Goal: Transaction & Acquisition: Purchase product/service

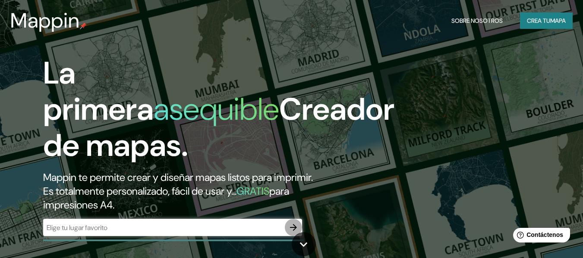
click at [290, 227] on icon "button" at bounding box center [293, 227] width 7 height 7
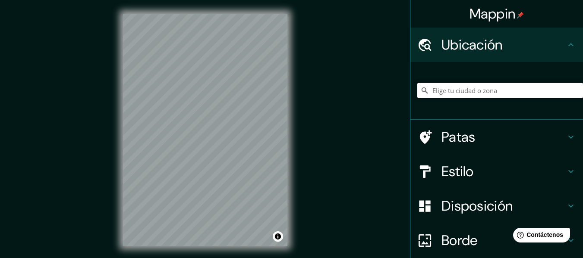
click at [461, 95] on input "Elige tu ciudad o zona" at bounding box center [500, 91] width 166 height 16
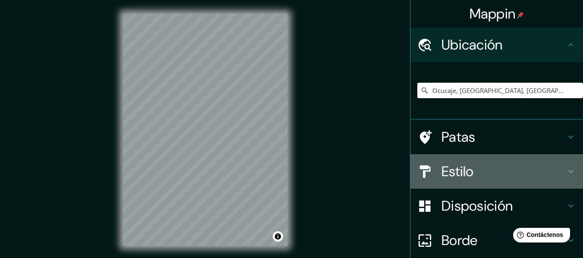
click at [444, 163] on font "Estilo" at bounding box center [457, 172] width 32 height 18
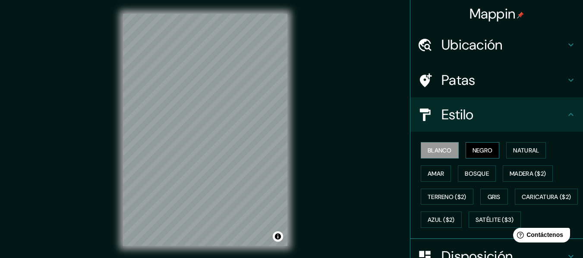
click at [479, 146] on font "Negro" at bounding box center [483, 150] width 20 height 11
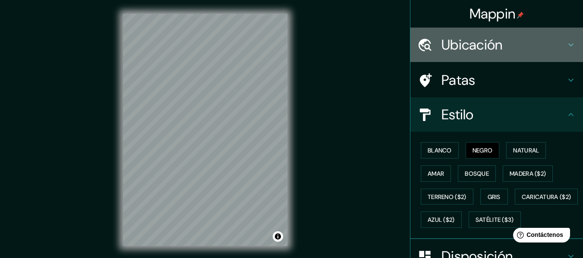
click at [441, 52] on font "Ubicación" at bounding box center [471, 45] width 61 height 18
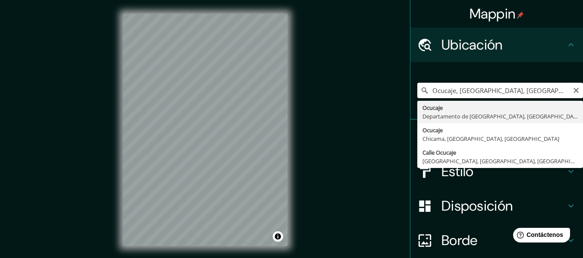
click at [476, 91] on input "Ocucaje, [GEOGRAPHIC_DATA], [GEOGRAPHIC_DATA]" at bounding box center [500, 91] width 166 height 16
click at [482, 88] on input "Ocucaje, [GEOGRAPHIC_DATA], [GEOGRAPHIC_DATA]" at bounding box center [500, 91] width 166 height 16
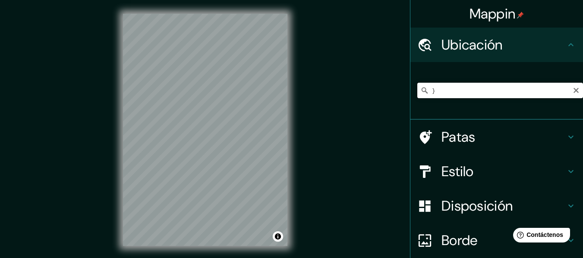
paste input "[PERSON_NAME], M82H+R8F, 11240"
type input "Ocucaje, Departamento de Ica, 11240, [GEOGRAPHIC_DATA]"
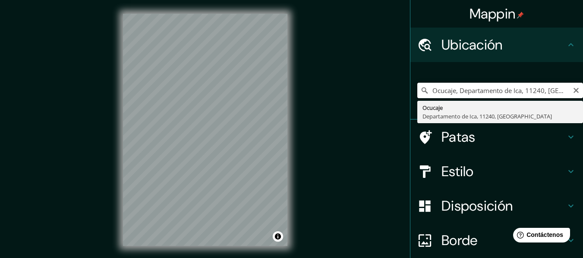
click at [462, 91] on input "Ocucaje, Departamento de Ica, 11240, [GEOGRAPHIC_DATA]" at bounding box center [500, 91] width 166 height 16
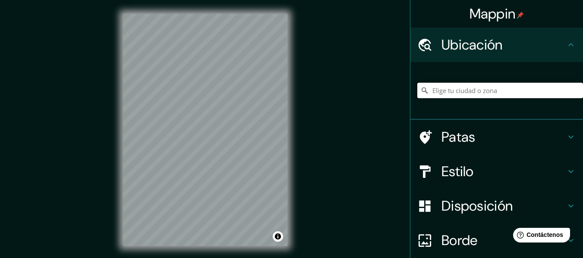
paste input "M82H+R8F, 11240"
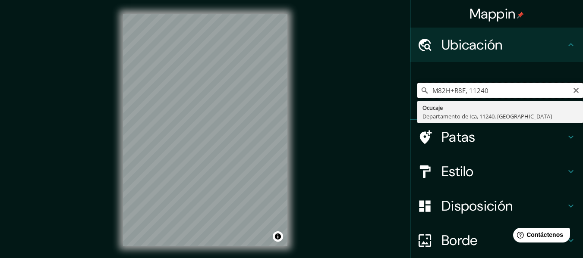
type input "Ocucaje, Departamento de Ica, 11240, [GEOGRAPHIC_DATA]"
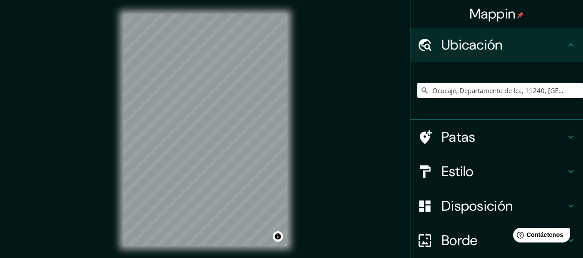
click at [120, 152] on div "© Mapbox © OpenStreetMap Improve this map" at bounding box center [205, 130] width 192 height 260
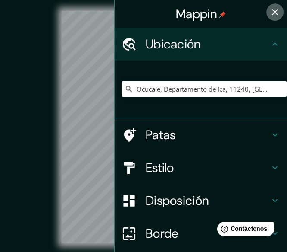
click at [270, 12] on icon "button" at bounding box center [275, 12] width 10 height 10
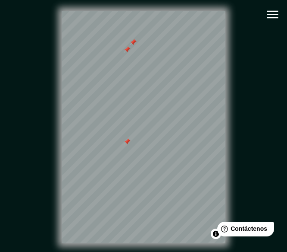
click at [128, 53] on div at bounding box center [127, 49] width 7 height 7
click at [135, 44] on div at bounding box center [133, 42] width 7 height 7
click at [129, 145] on div at bounding box center [127, 141] width 7 height 7
click at [161, 146] on div at bounding box center [162, 144] width 7 height 7
click at [154, 147] on div at bounding box center [157, 144] width 7 height 7
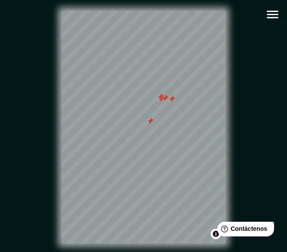
click at [162, 102] on div at bounding box center [161, 98] width 7 height 7
click at [160, 100] on div at bounding box center [160, 96] width 7 height 7
click at [167, 101] on div at bounding box center [165, 98] width 7 height 7
click at [171, 102] on div at bounding box center [171, 98] width 7 height 7
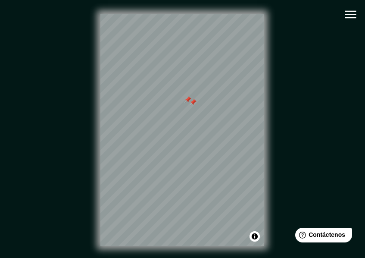
click at [190, 100] on div at bounding box center [193, 102] width 7 height 7
click at [187, 100] on div at bounding box center [188, 99] width 7 height 7
click at [270, 197] on div "© Mapbox © OpenStreetMap Improve this map" at bounding box center [182, 130] width 329 height 232
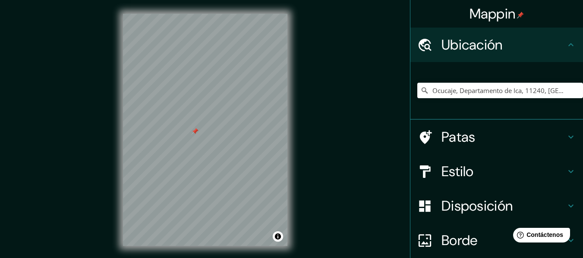
click at [488, 207] on font "Disposición" at bounding box center [476, 206] width 71 height 18
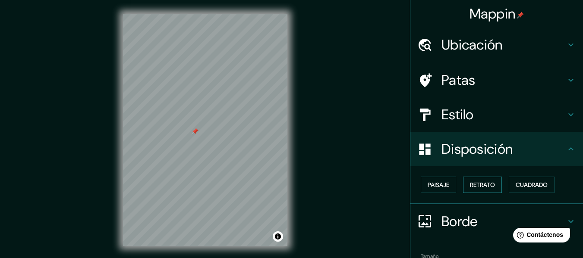
click at [482, 184] on font "Retrato" at bounding box center [482, 185] width 25 height 8
click at [428, 183] on font "Paisaje" at bounding box center [439, 185] width 22 height 8
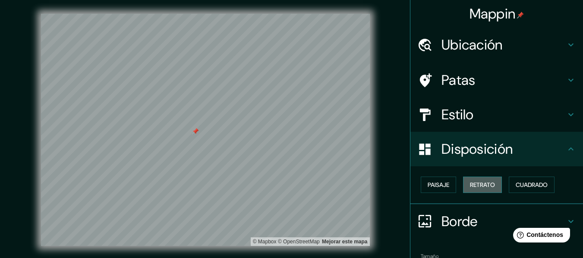
click at [478, 185] on font "Retrato" at bounding box center [482, 185] width 25 height 8
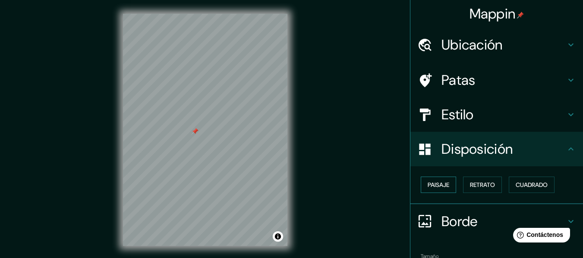
click at [429, 186] on font "Paisaje" at bounding box center [439, 185] width 22 height 8
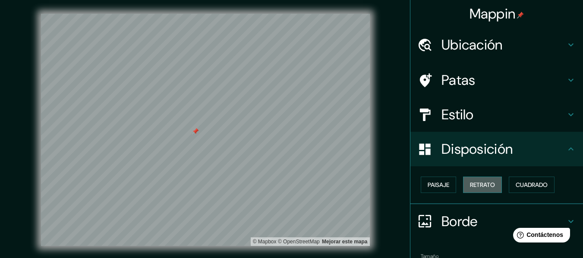
click at [463, 190] on button "Retrato" at bounding box center [482, 185] width 39 height 16
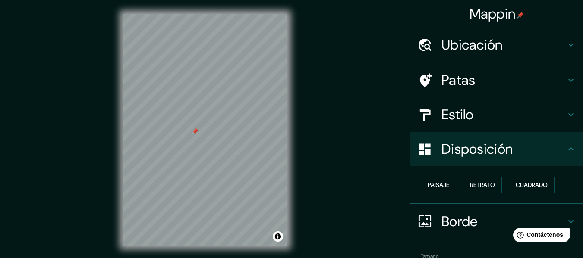
click at [515, 199] on div "Paisaje Retrato Cuadrado" at bounding box center [496, 186] width 173 height 38
click at [520, 193] on button "Cuadrado" at bounding box center [532, 185] width 46 height 16
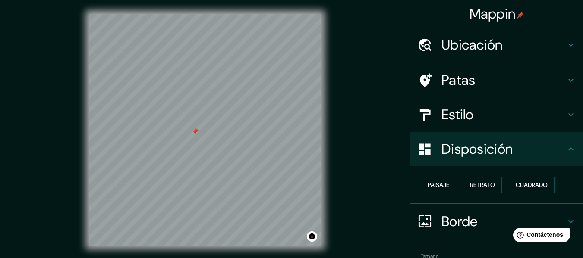
click at [435, 189] on font "Paisaje" at bounding box center [439, 185] width 22 height 8
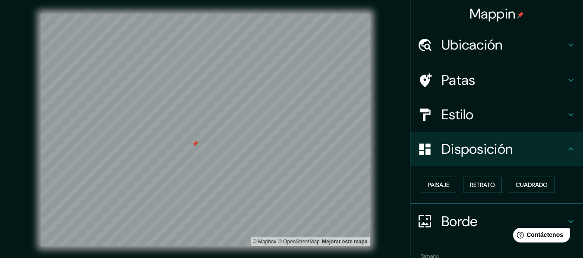
scroll to position [53, 0]
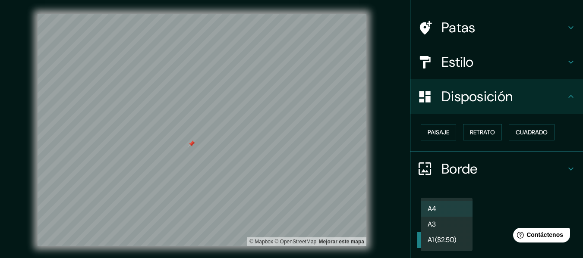
click at [451, 220] on body "Mappin Ubicación Ocucaje, Departamento de Ica, 11240, Perú Ocucaje Departamento…" at bounding box center [291, 129] width 583 height 258
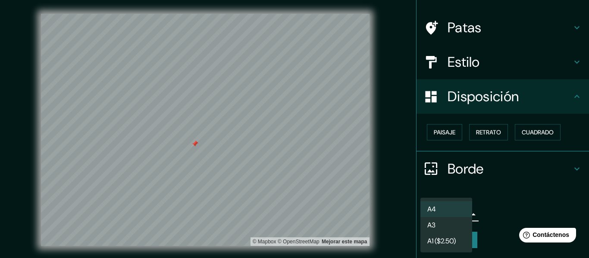
click at [488, 199] on div at bounding box center [294, 129] width 589 height 258
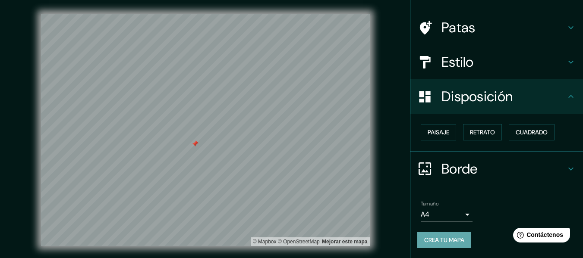
click at [436, 240] on font "Crea tu mapa" at bounding box center [444, 240] width 40 height 8
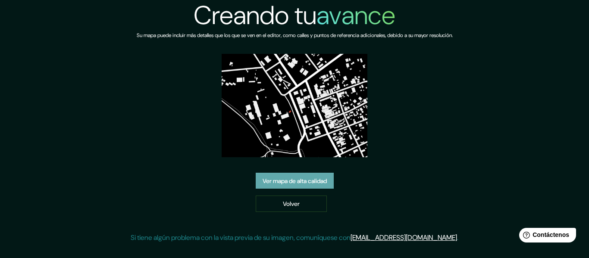
click at [323, 180] on font "Ver mapa de alta calidad" at bounding box center [295, 181] width 64 height 8
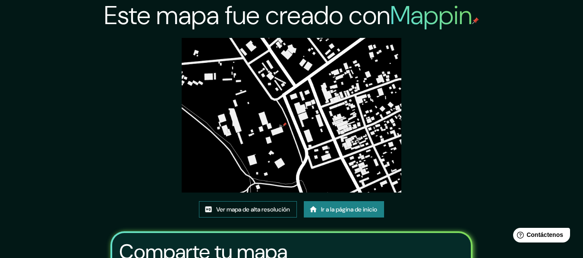
click at [268, 206] on font "Ver mapa de alta resolución" at bounding box center [253, 210] width 74 height 8
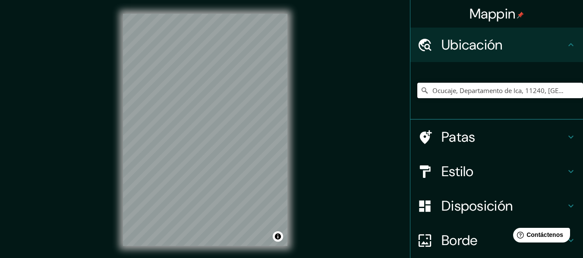
click at [450, 93] on input "Ocucaje, Departamento de Ica, 11240, [GEOGRAPHIC_DATA]" at bounding box center [500, 91] width 166 height 16
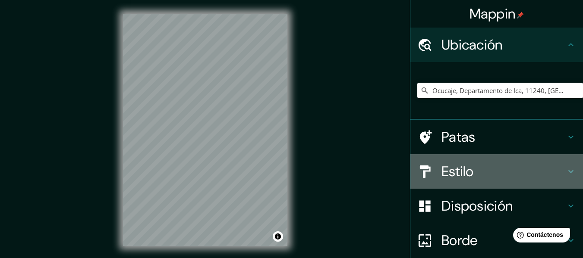
click at [456, 166] on font "Estilo" at bounding box center [457, 172] width 32 height 18
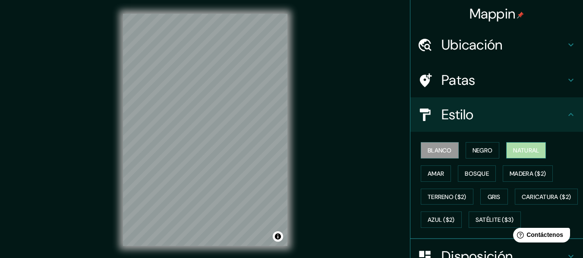
click at [517, 148] on font "Natural" at bounding box center [526, 151] width 26 height 8
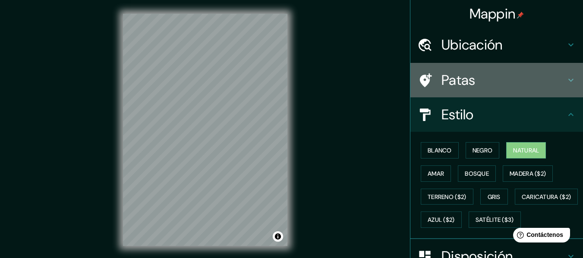
click at [481, 74] on h4 "Patas" at bounding box center [503, 80] width 124 height 17
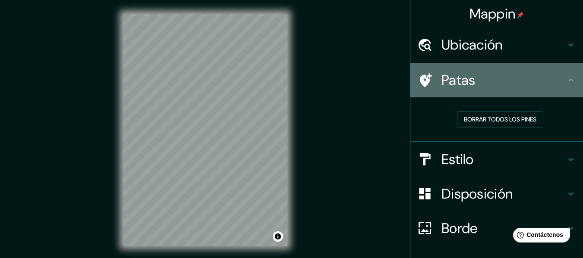
click at [481, 74] on h4 "Patas" at bounding box center [503, 80] width 124 height 17
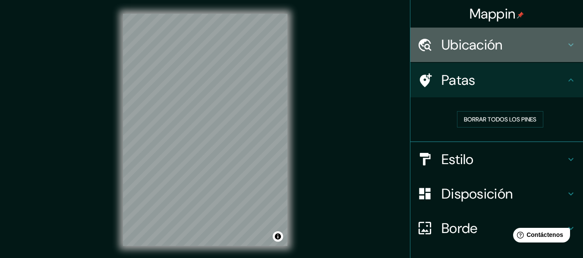
click at [485, 49] on font "Ubicación" at bounding box center [471, 45] width 61 height 18
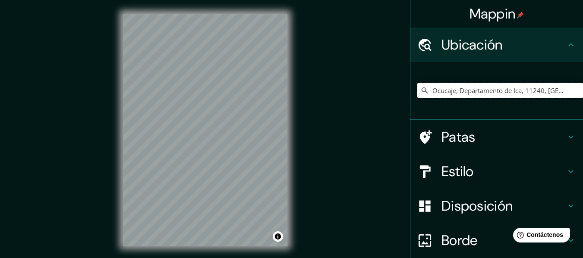
click at [465, 91] on input "Ocucaje, Departamento de Ica, 11240, [GEOGRAPHIC_DATA]" at bounding box center [500, 91] width 166 height 16
click at [455, 93] on input "Elige tu ciudad o zona" at bounding box center [500, 91] width 166 height 16
paste input "M82H+R8F, 11240"
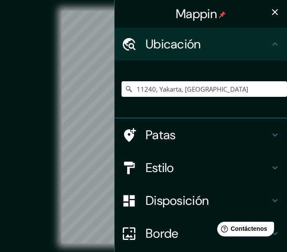
click at [179, 97] on div "11240, Yakarta, Indonesia 11240 Yakarta, Indonesia 112 40 Estocolmo, condado de…" at bounding box center [205, 88] width 166 height 43
click at [176, 91] on input "11240, Yakarta, Indonesia" at bounding box center [205, 89] width 166 height 16
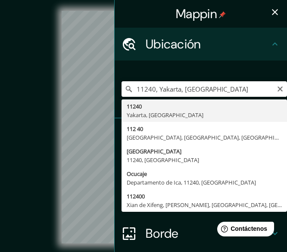
click at [176, 91] on input "11240, Yakarta, Indonesia" at bounding box center [205, 89] width 166 height 16
paste input "M82H+R8F, 11240"
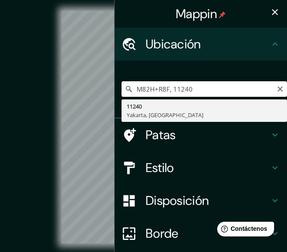
type input "11240, Yakarta, Indonesia"
click at [198, 97] on div "11240, Yakarta, Indonesia 11240 Yakarta, Indonesia" at bounding box center [205, 88] width 166 height 43
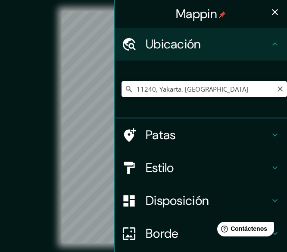
click at [196, 91] on input "11240, Yakarta, Indonesia" at bounding box center [205, 89] width 166 height 16
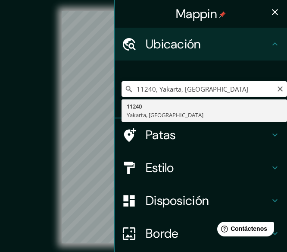
click at [196, 91] on input "11240, Yakarta, Indonesia" at bounding box center [205, 89] width 166 height 16
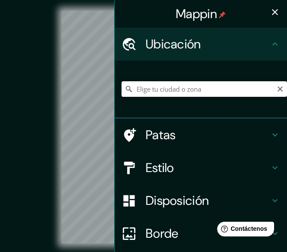
paste input "Viña Ocucaje, M82H+R8F, 11240"
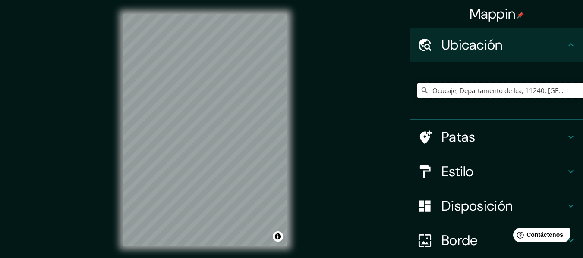
type input "Ocucaje, Departamento de Ica, 11240, Perú"
click at [120, 151] on div "© Mapbox © OpenStreetMap Improve this map" at bounding box center [205, 130] width 525 height 233
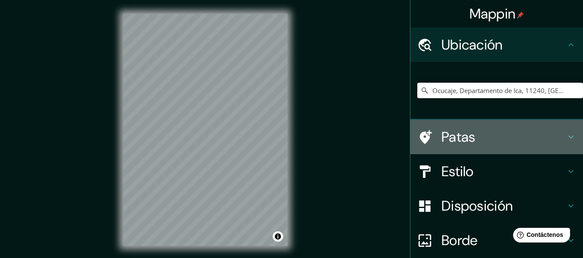
click at [537, 139] on h4 "Patas" at bounding box center [503, 137] width 124 height 17
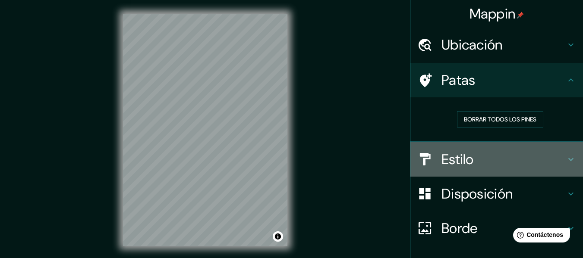
click at [538, 162] on h4 "Estilo" at bounding box center [503, 159] width 124 height 17
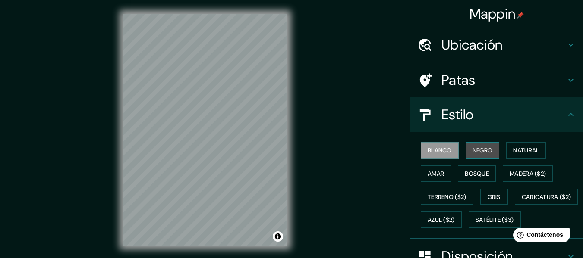
click at [480, 150] on font "Negro" at bounding box center [483, 151] width 20 height 8
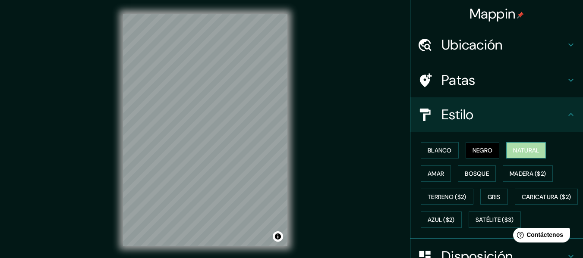
click at [522, 152] on font "Natural" at bounding box center [526, 151] width 26 height 8
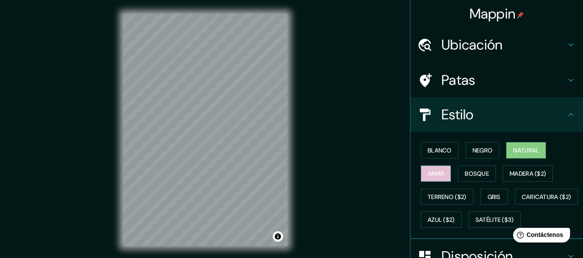
click at [437, 170] on font "Amar" at bounding box center [436, 174] width 16 height 8
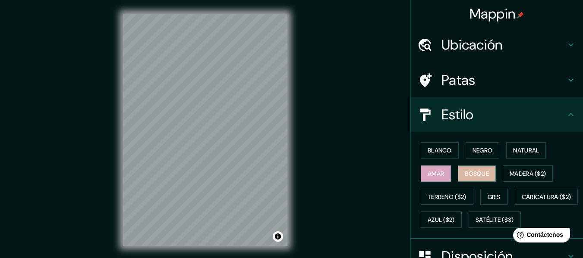
click at [484, 178] on font "Bosque" at bounding box center [477, 173] width 24 height 11
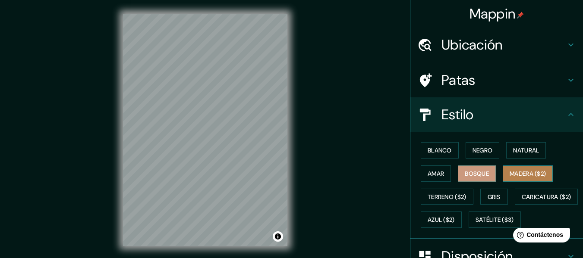
click at [525, 171] on font "Madera ($2)" at bounding box center [528, 174] width 36 height 8
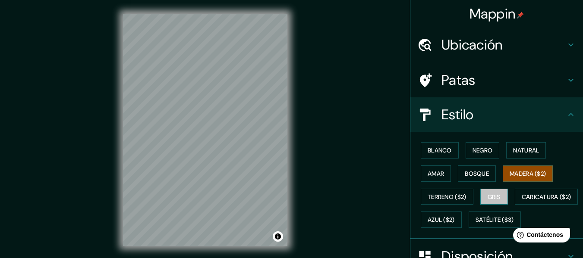
click at [494, 197] on font "Gris" at bounding box center [494, 197] width 13 height 8
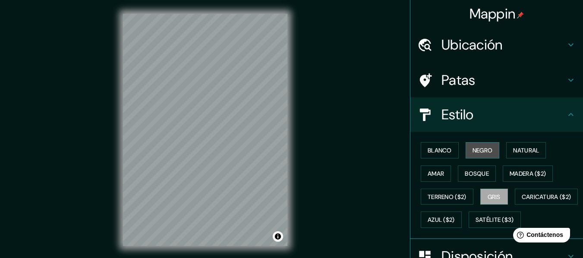
click at [482, 153] on font "Negro" at bounding box center [483, 151] width 20 height 8
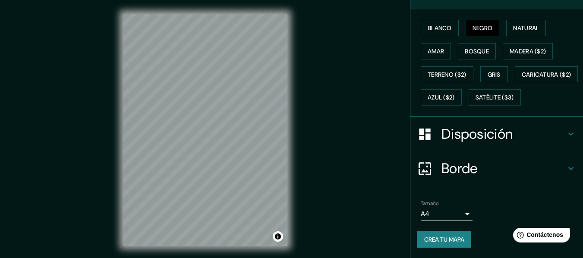
click at [513, 159] on div "Borde" at bounding box center [496, 168] width 173 height 35
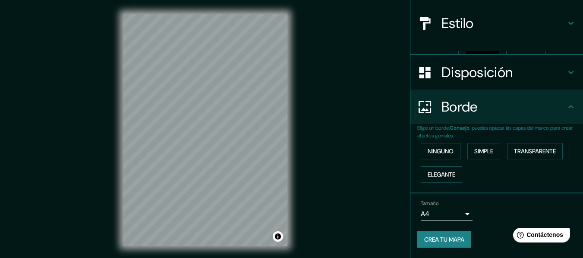
scroll to position [77, 0]
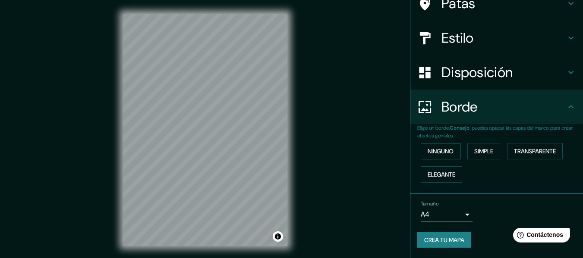
click at [437, 156] on font "Ninguno" at bounding box center [441, 151] width 26 height 11
click at [440, 167] on button "Elegante" at bounding box center [441, 175] width 41 height 16
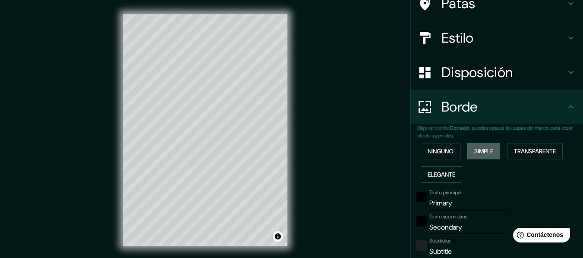
click at [486, 156] on font "Simple" at bounding box center [483, 151] width 19 height 11
click at [528, 155] on font "Transparente" at bounding box center [535, 152] width 42 height 8
click at [441, 149] on font "Ninguno" at bounding box center [441, 152] width 26 height 8
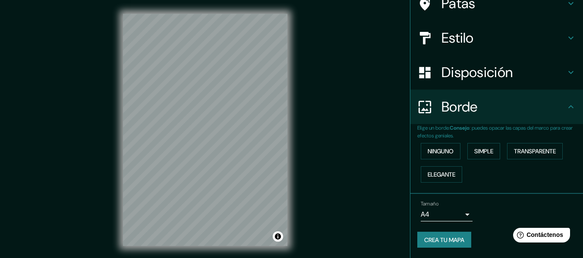
click at [503, 77] on font "Disposición" at bounding box center [476, 72] width 71 height 18
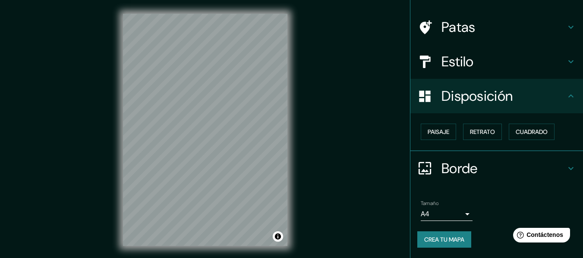
scroll to position [53, 0]
click at [521, 129] on font "Cuadrado" at bounding box center [532, 133] width 32 height 8
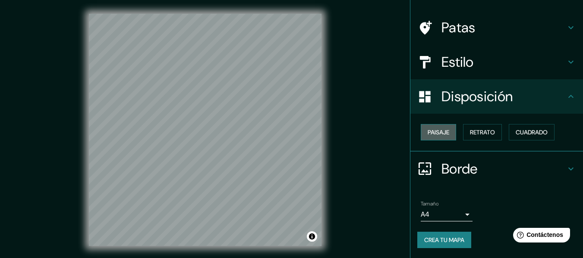
click at [438, 132] on font "Paisaje" at bounding box center [439, 133] width 22 height 8
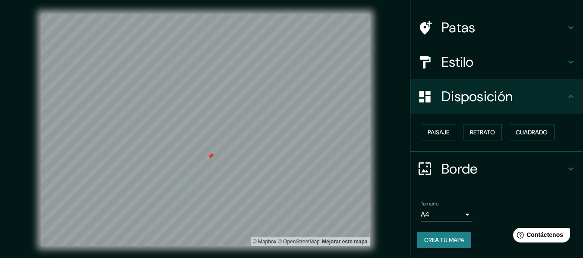
click at [213, 158] on div at bounding box center [210, 156] width 7 height 7
click at [442, 236] on font "Crea tu mapa" at bounding box center [444, 240] width 40 height 11
click at [440, 238] on font "Crea tu mapa" at bounding box center [444, 240] width 40 height 8
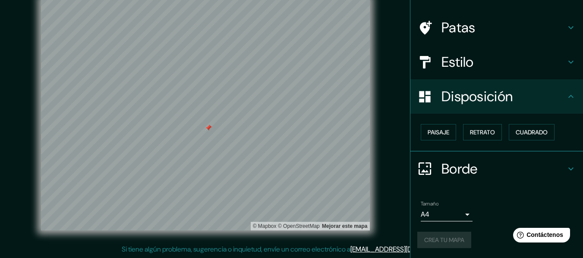
click at [433, 237] on div "Crea tu mapa" at bounding box center [496, 240] width 159 height 16
click at [433, 237] on font "Crea tu mapa" at bounding box center [444, 240] width 40 height 8
click at [385, 199] on div "© Mapbox © OpenStreetMap Mejorar este mapa" at bounding box center [205, 114] width 525 height 233
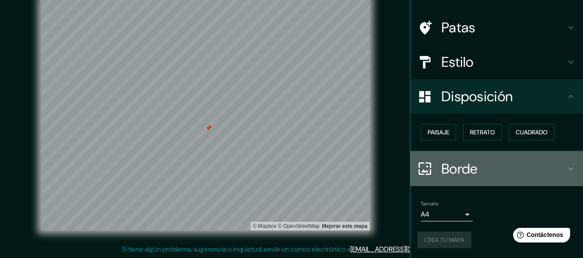
click at [508, 166] on h4 "Borde" at bounding box center [503, 169] width 124 height 17
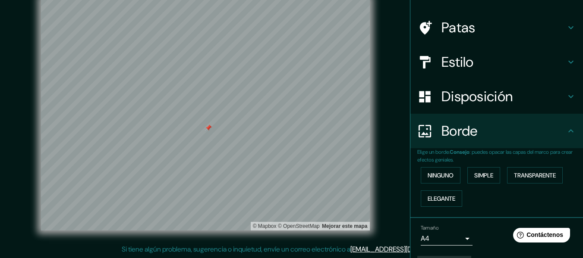
click at [508, 166] on div "Ninguno Simple Transparente Elegante" at bounding box center [500, 187] width 166 height 47
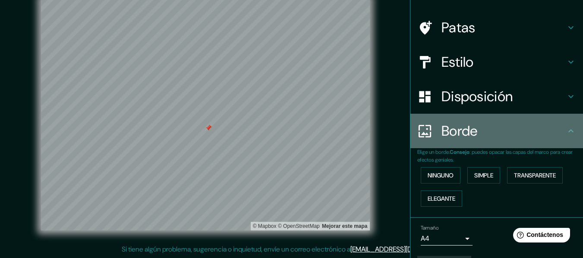
click at [505, 140] on div "Borde" at bounding box center [496, 131] width 173 height 35
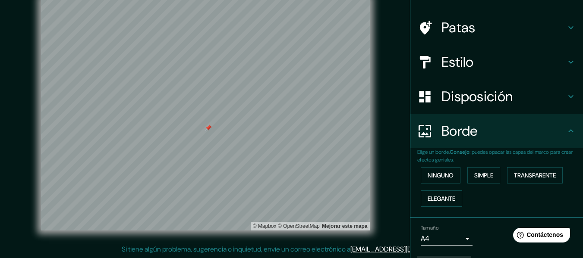
scroll to position [77, 0]
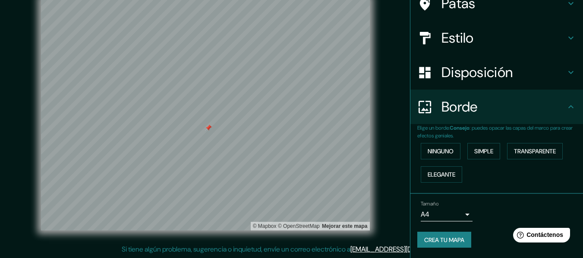
click at [447, 231] on div "Tamaño A4 single Crea tu mapa" at bounding box center [496, 227] width 159 height 58
click at [428, 242] on font "Crea tu mapa" at bounding box center [444, 240] width 40 height 8
click at [428, 242] on div "Crea tu mapa" at bounding box center [496, 240] width 159 height 16
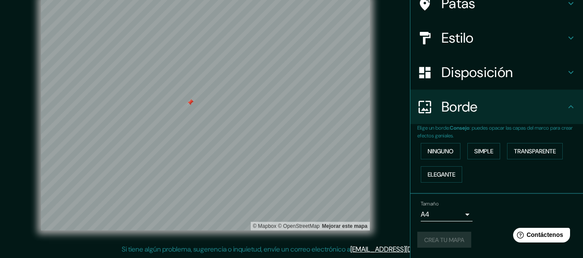
click at [428, 242] on div "Crea tu mapa" at bounding box center [496, 240] width 159 height 16
click at [435, 243] on div "Crea tu mapa" at bounding box center [496, 240] width 159 height 16
click at [452, 214] on body "Mappin Ubicación Ocucaje, Departamento de Ica, 11240, Perú Ocucaje Departamento…" at bounding box center [291, 113] width 583 height 258
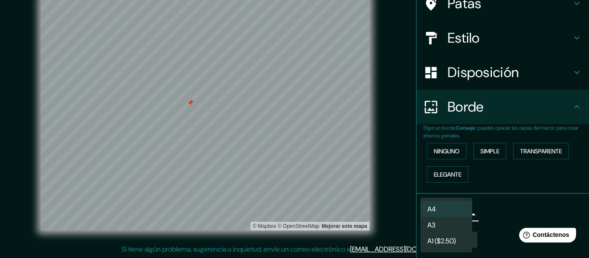
click at [443, 229] on li "A3" at bounding box center [447, 225] width 52 height 16
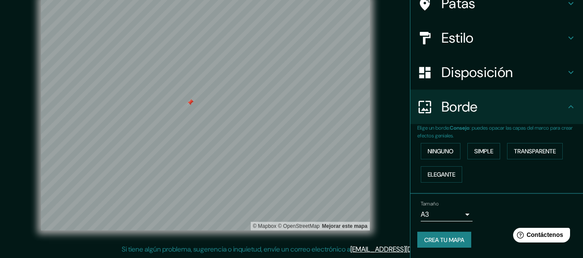
click at [437, 250] on div "Tamaño A3 single Crea tu mapa" at bounding box center [496, 227] width 159 height 58
click at [436, 248] on button "Crea tu mapa" at bounding box center [444, 240] width 54 height 16
click at [435, 250] on div "Tamaño A3 single Crea tu mapa" at bounding box center [496, 227] width 159 height 58
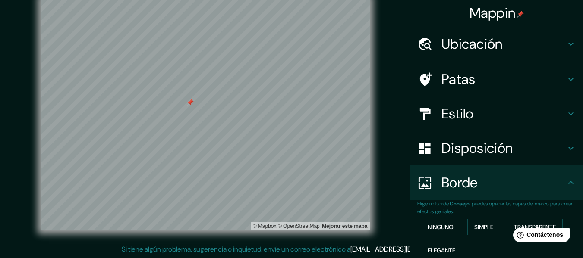
scroll to position [0, 0]
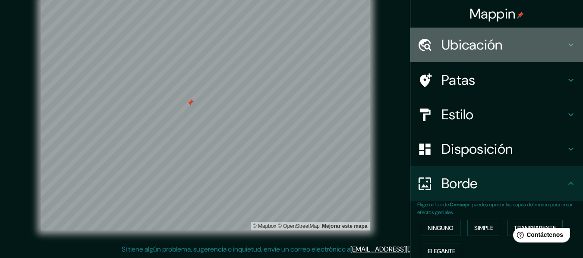
click at [536, 48] on h4 "Ubicación" at bounding box center [503, 44] width 124 height 17
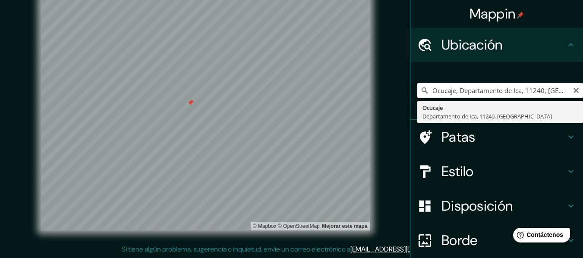
click at [534, 95] on input "Ocucaje, Departamento de Ica, 11240, Perú" at bounding box center [500, 91] width 166 height 16
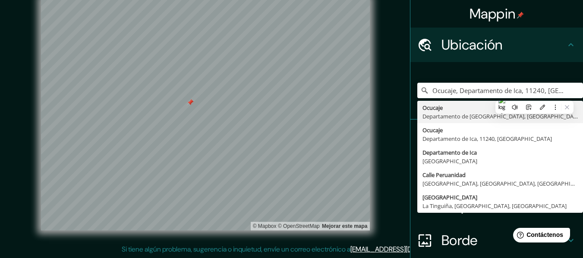
click at [505, 77] on div "Ocucaje, Departamento de Ica, 11240, Perú Ocucaje Departamento de Ica, Perú Ocu…" at bounding box center [500, 90] width 166 height 43
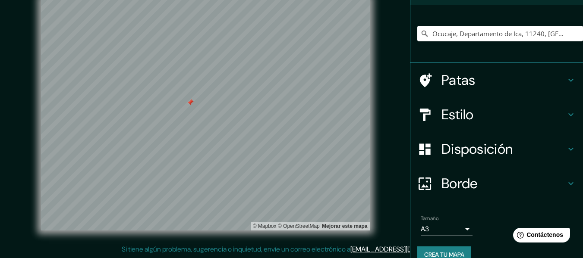
scroll to position [72, 0]
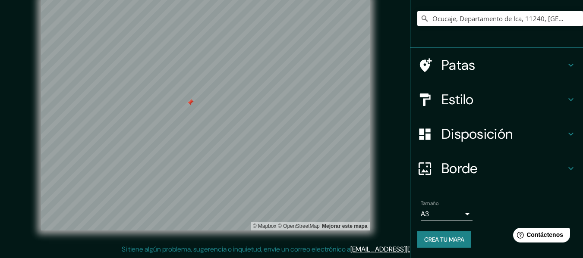
click at [432, 235] on font "Crea tu mapa" at bounding box center [444, 239] width 40 height 11
click at [426, 246] on button "Crea tu mapa" at bounding box center [444, 240] width 54 height 16
click at [440, 234] on button "Crea tu mapa" at bounding box center [444, 240] width 54 height 16
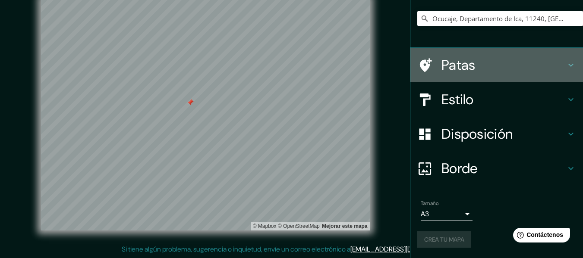
drag, startPoint x: 575, startPoint y: 78, endPoint x: 575, endPoint y: 72, distance: 5.2
click at [575, 72] on div "Patas" at bounding box center [496, 65] width 173 height 35
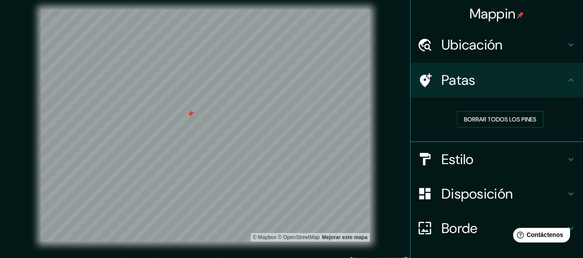
scroll to position [0, 0]
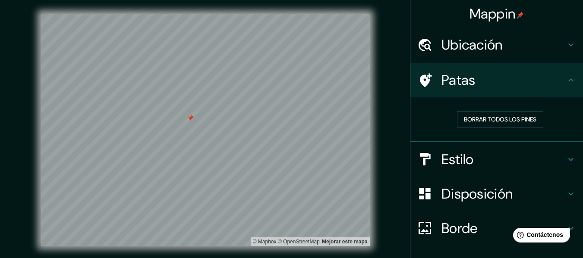
drag, startPoint x: 583, startPoint y: 7, endPoint x: 583, endPoint y: 50, distance: 42.7
click at [583, 50] on div at bounding box center [583, 129] width 0 height 258
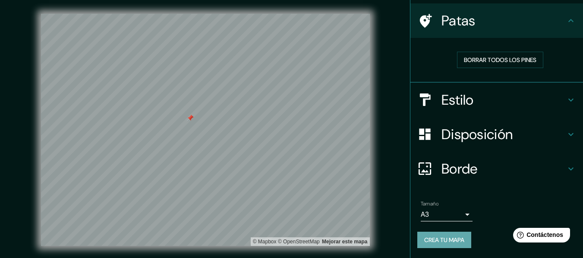
click at [458, 235] on font "Crea tu mapa" at bounding box center [444, 240] width 40 height 11
click at [332, 241] on font "Mejorar este mapa" at bounding box center [344, 242] width 45 height 6
click at [391, 116] on div "© Mapbox © OpenStreetMap Mejorar este mapa" at bounding box center [205, 130] width 525 height 233
click at [430, 241] on font "Crea tu mapa" at bounding box center [444, 240] width 40 height 8
click at [441, 250] on div "Tamaño A3 single Crea tu mapa" at bounding box center [496, 227] width 159 height 58
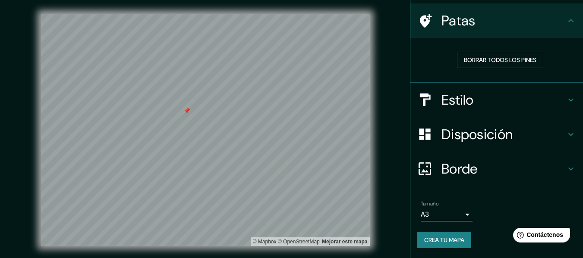
click at [434, 230] on div "Tamaño A3 single Crea tu mapa" at bounding box center [496, 227] width 159 height 58
click at [302, 176] on div at bounding box center [301, 174] width 7 height 7
click at [298, 175] on div at bounding box center [296, 173] width 7 height 7
click at [293, 173] on div at bounding box center [292, 173] width 7 height 7
click at [293, 176] on div at bounding box center [292, 173] width 7 height 7
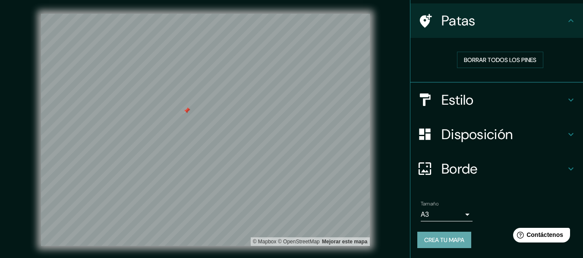
click at [426, 236] on font "Crea tu mapa" at bounding box center [444, 240] width 40 height 8
click at [532, 231] on div "Help Contáctenos" at bounding box center [541, 235] width 59 height 15
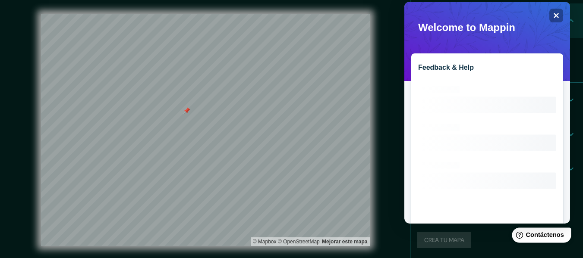
scroll to position [0, 0]
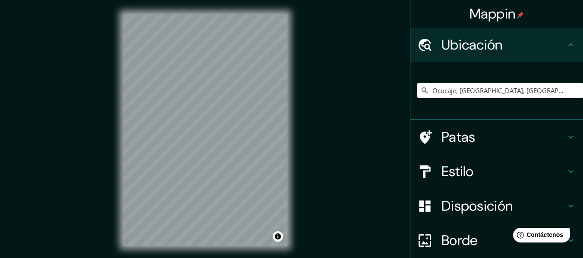
type input "Ocucaje, [GEOGRAPHIC_DATA], [GEOGRAPHIC_DATA]"
click at [460, 170] on font "Estilo" at bounding box center [457, 172] width 32 height 18
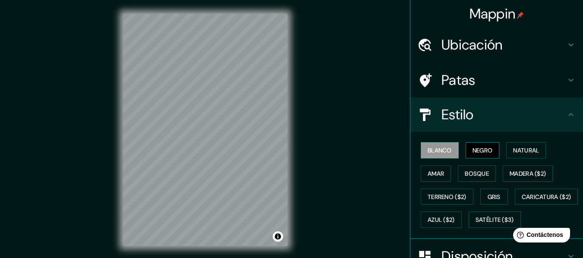
click at [473, 154] on font "Negro" at bounding box center [483, 151] width 20 height 8
click at [485, 120] on h4 "Estilo" at bounding box center [503, 114] width 124 height 17
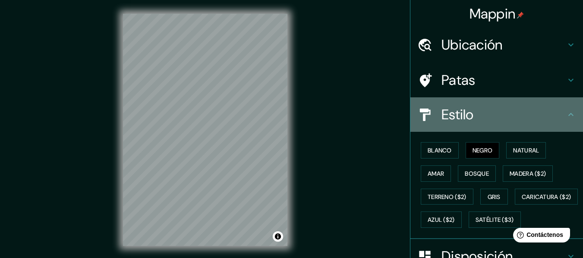
click at [467, 112] on font "Estilo" at bounding box center [457, 115] width 32 height 18
click at [503, 117] on h4 "Estilo" at bounding box center [503, 114] width 124 height 17
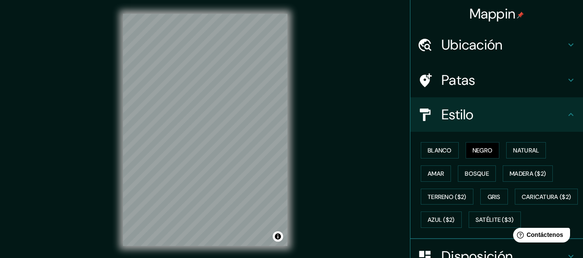
click at [569, 112] on icon at bounding box center [571, 115] width 10 height 10
click at [113, 177] on div "© Mapbox © OpenStreetMap Improve this map" at bounding box center [205, 130] width 192 height 260
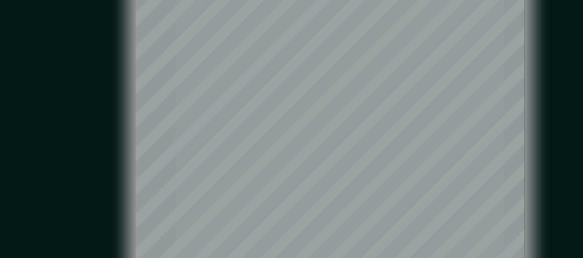
click at [302, 145] on div "Mappin Ubicación Ocucaje, Departamento de Ica, Perú Ocucaje Departamento de Ica…" at bounding box center [291, 137] width 583 height 274
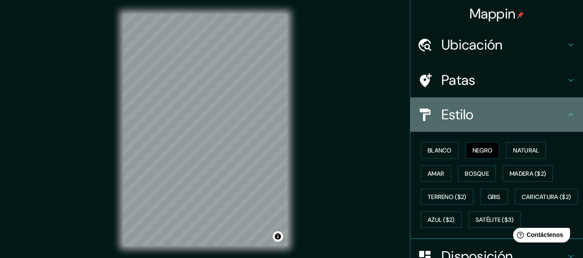
click at [570, 113] on div "Estilo" at bounding box center [496, 115] width 173 height 35
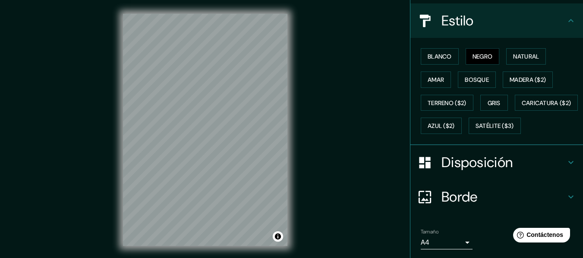
scroll to position [126, 0]
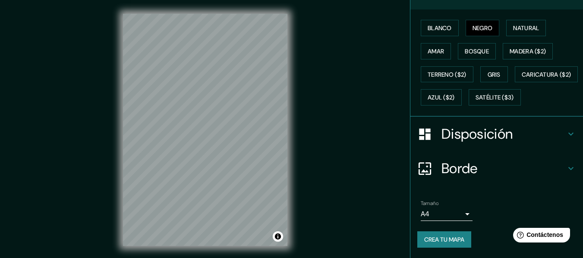
click at [498, 143] on font "Disposición" at bounding box center [476, 134] width 71 height 18
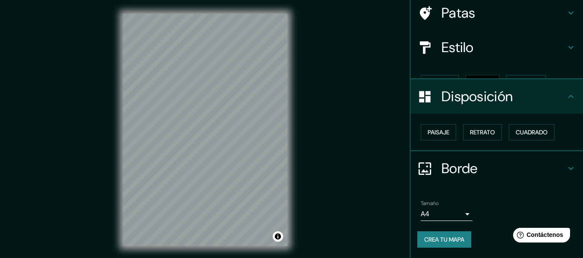
scroll to position [53, 0]
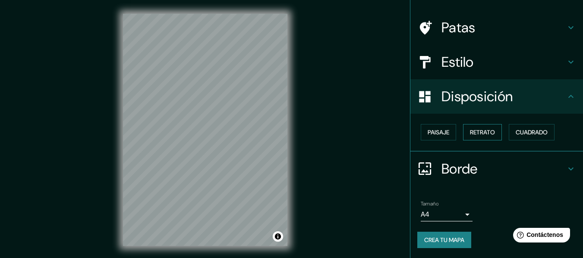
click at [474, 134] on font "Retrato" at bounding box center [482, 133] width 25 height 8
click at [428, 134] on font "Paisaje" at bounding box center [439, 133] width 22 height 8
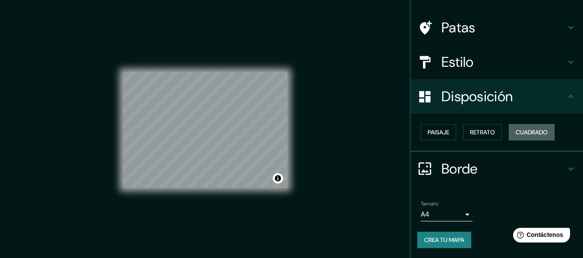
click at [526, 135] on font "Cuadrado" at bounding box center [532, 133] width 32 height 8
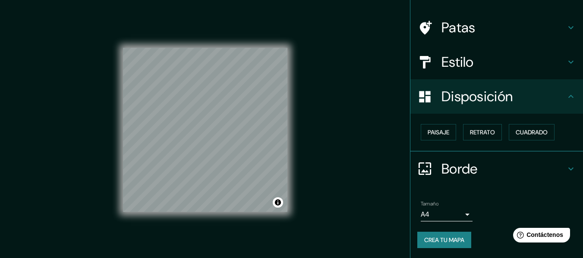
click at [456, 133] on div "Paisaje Retrato Cuadrado" at bounding box center [500, 132] width 166 height 23
click at [433, 133] on font "Paisaje" at bounding box center [439, 133] width 22 height 8
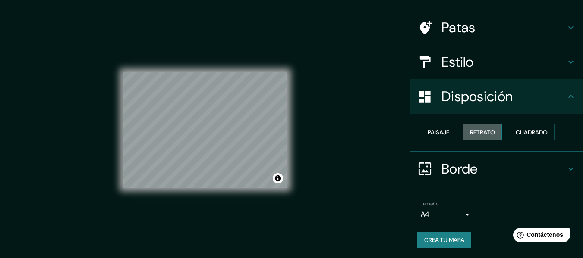
click at [483, 130] on font "Retrato" at bounding box center [482, 133] width 25 height 8
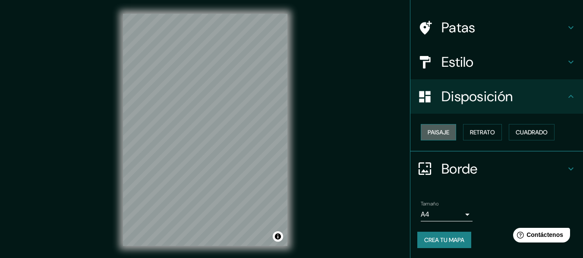
click at [432, 132] on font "Paisaje" at bounding box center [439, 133] width 22 height 8
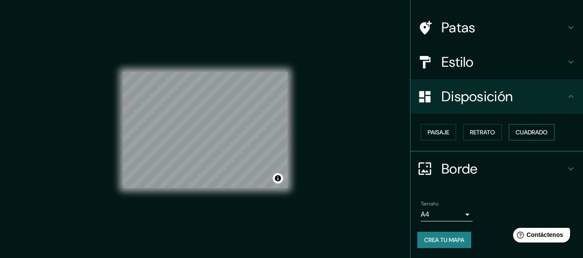
click at [516, 129] on font "Cuadrado" at bounding box center [532, 133] width 32 height 8
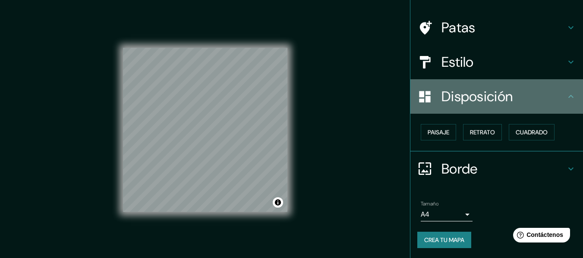
click at [488, 88] on font "Disposición" at bounding box center [476, 97] width 71 height 18
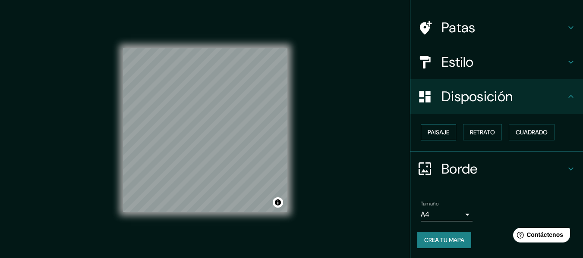
click at [431, 134] on font "Paisaje" at bounding box center [439, 133] width 22 height 8
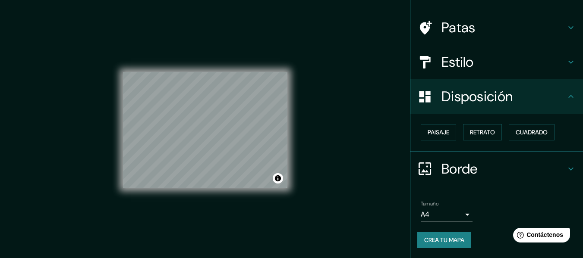
click at [491, 104] on font "Disposición" at bounding box center [476, 97] width 71 height 18
click at [516, 129] on font "Cuadrado" at bounding box center [532, 133] width 32 height 8
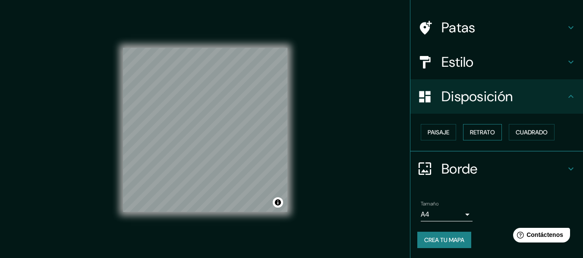
click at [484, 129] on font "Retrato" at bounding box center [482, 133] width 25 height 8
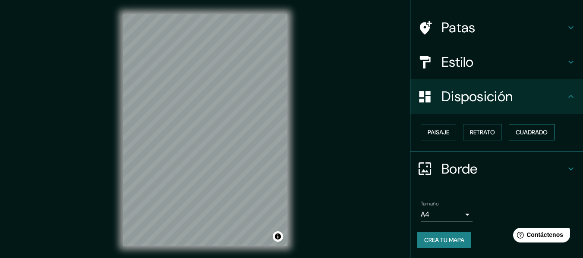
click at [516, 134] on font "Cuadrado" at bounding box center [532, 133] width 32 height 8
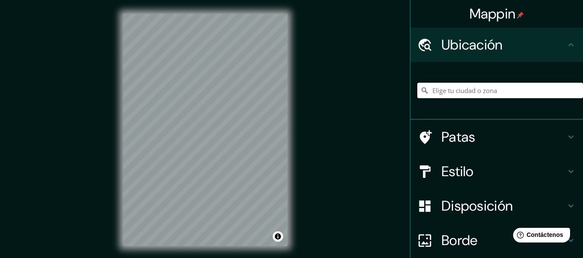
click at [498, 92] on input "Elige tu ciudad o zona" at bounding box center [500, 91] width 166 height 16
paste input "Ocucaje, Departamento de Ica, 11240, [GEOGRAPHIC_DATA]"
type input "Ocucaje, [GEOGRAPHIC_DATA], [GEOGRAPHIC_DATA]"
click at [466, 172] on font "Estilo" at bounding box center [457, 172] width 32 height 18
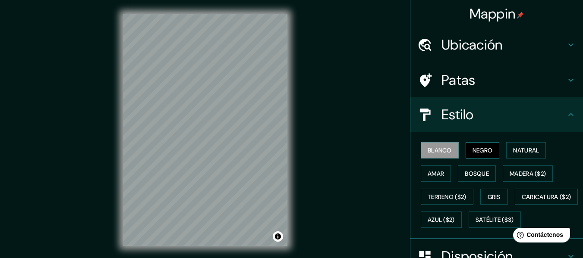
click at [478, 145] on font "Negro" at bounding box center [483, 150] width 20 height 11
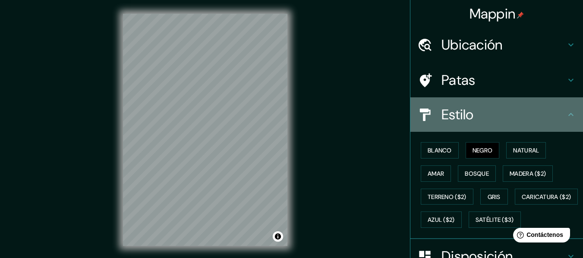
click at [473, 119] on h4 "Estilo" at bounding box center [503, 114] width 124 height 17
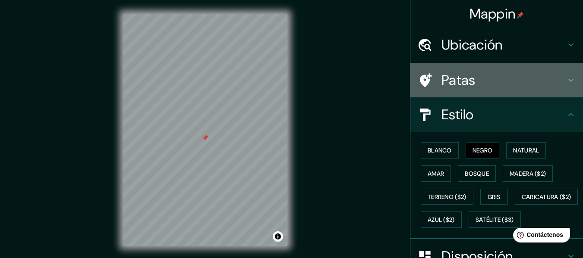
click at [532, 81] on h4 "Patas" at bounding box center [503, 80] width 124 height 17
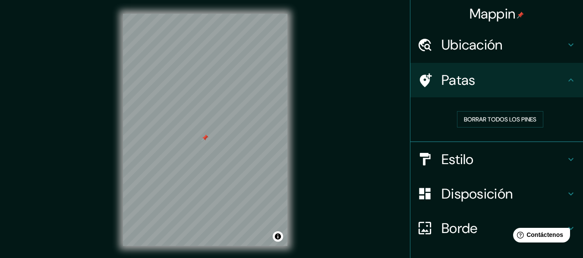
click at [532, 81] on h4 "Patas" at bounding box center [503, 80] width 124 height 17
click at [520, 191] on h4 "Disposición" at bounding box center [503, 194] width 124 height 17
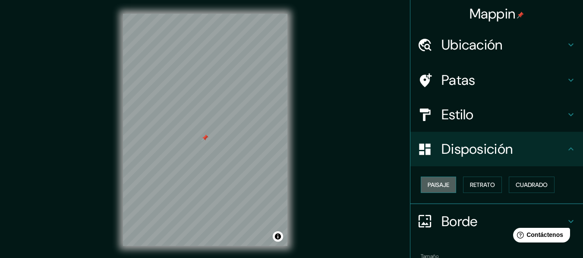
click at [440, 183] on font "Paisaje" at bounding box center [439, 185] width 22 height 8
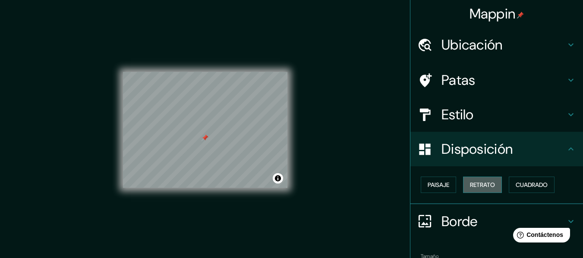
click at [476, 180] on font "Retrato" at bounding box center [482, 185] width 25 height 11
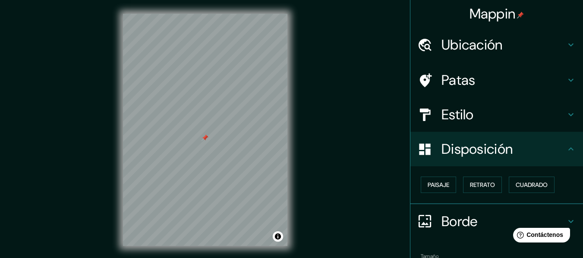
click at [451, 183] on div "Paisaje Retrato Cuadrado" at bounding box center [500, 184] width 166 height 23
click at [442, 184] on font "Paisaje" at bounding box center [439, 185] width 22 height 8
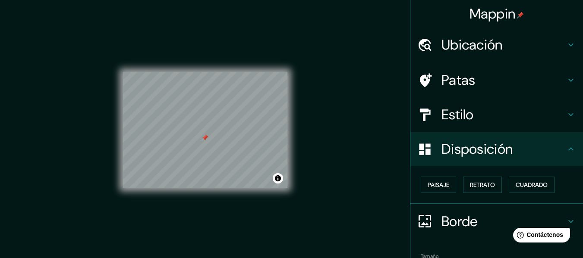
scroll to position [53, 0]
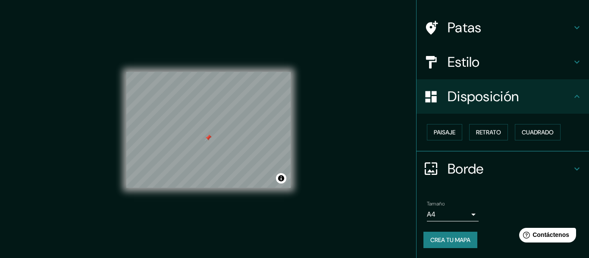
click at [459, 215] on body "Mappin Ubicación Ocucaje, Departamento de Ica, Perú Ocucaje Departamento de Ica…" at bounding box center [294, 129] width 589 height 258
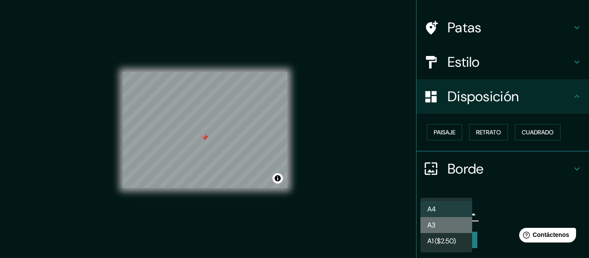
click at [449, 222] on li "A3" at bounding box center [447, 225] width 52 height 16
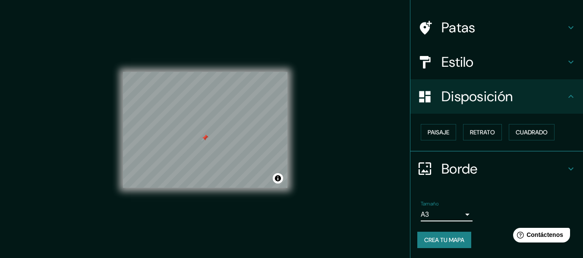
click at [456, 219] on body "Mappin Ubicación Ocucaje, Departamento de Ica, Perú Ocucaje Departamento de Ica…" at bounding box center [291, 129] width 583 height 258
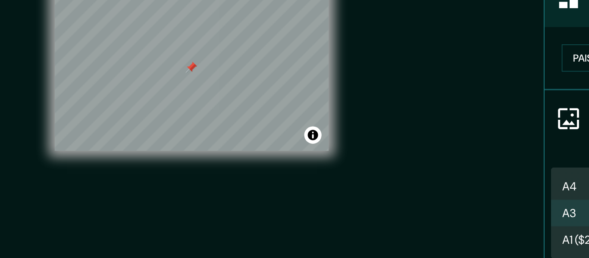
click at [299, 189] on div at bounding box center [294, 129] width 589 height 258
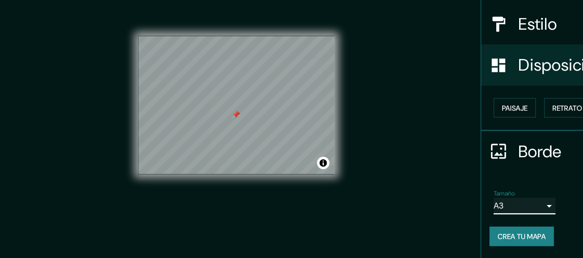
scroll to position [1, 0]
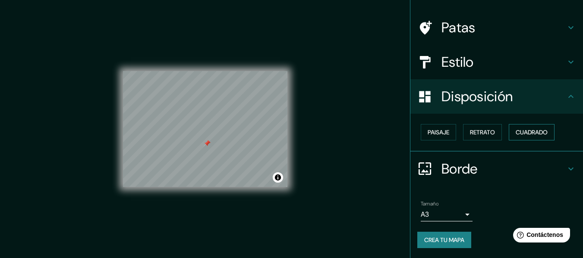
click at [522, 130] on font "Cuadrado" at bounding box center [532, 133] width 32 height 8
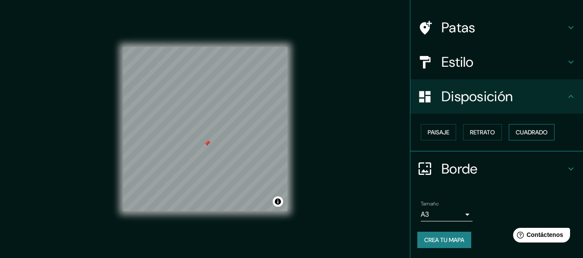
click at [522, 130] on font "Cuadrado" at bounding box center [532, 133] width 32 height 8
click at [487, 132] on font "Retrato" at bounding box center [482, 133] width 25 height 8
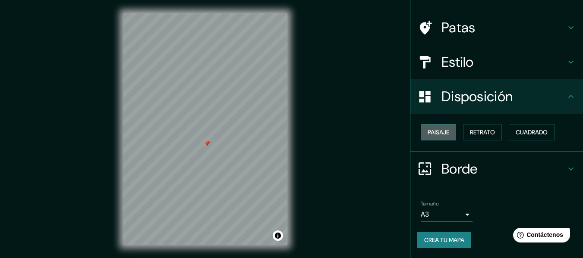
click at [442, 133] on font "Paisaje" at bounding box center [439, 133] width 22 height 8
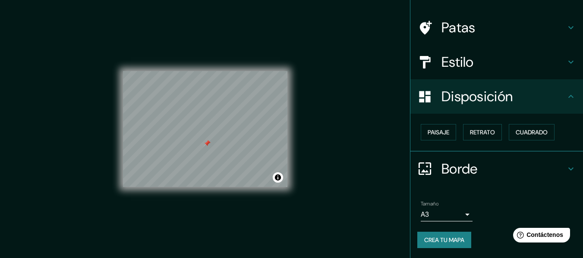
click at [512, 170] on h4 "Borde" at bounding box center [503, 169] width 124 height 17
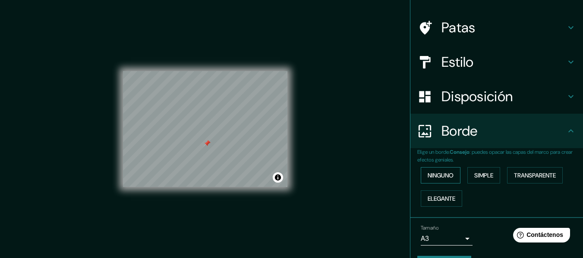
click at [444, 178] on font "Ninguno" at bounding box center [441, 176] width 26 height 8
click at [444, 198] on font "Elegante" at bounding box center [442, 199] width 28 height 8
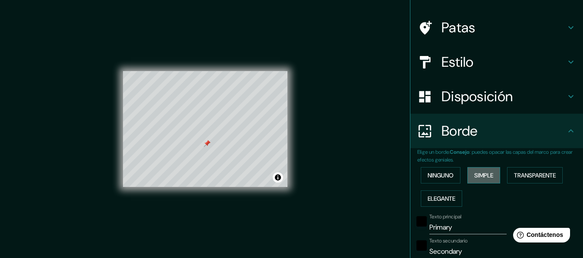
click at [480, 182] on button "Simple" at bounding box center [483, 175] width 33 height 16
click at [538, 170] on font "Transparente" at bounding box center [535, 175] width 42 height 11
click at [441, 198] on font "Elegante" at bounding box center [442, 199] width 28 height 8
click at [447, 172] on font "Ninguno" at bounding box center [441, 176] width 26 height 8
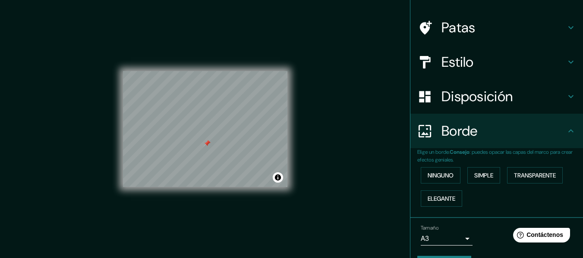
click at [480, 98] on font "Disposición" at bounding box center [476, 97] width 71 height 18
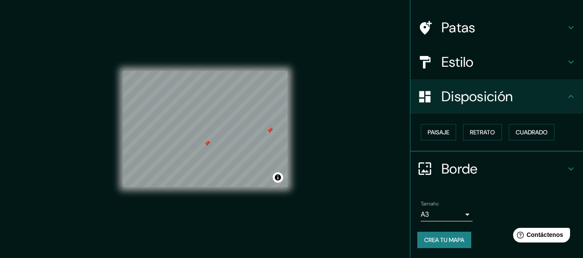
click at [271, 132] on div at bounding box center [269, 130] width 7 height 7
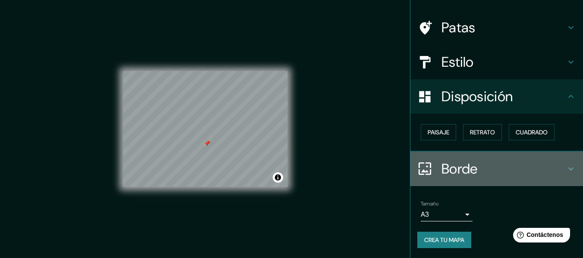
click at [486, 168] on h4 "Borde" at bounding box center [503, 169] width 124 height 17
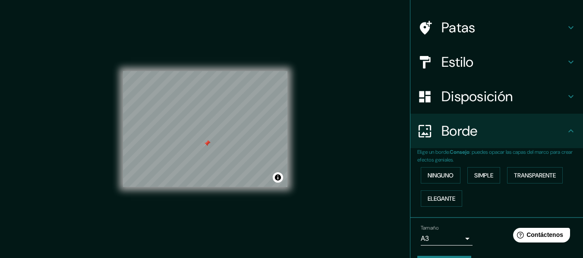
click at [498, 142] on div "Borde" at bounding box center [496, 131] width 173 height 35
click at [452, 242] on body "Mappin Ubicación Ocucaje, Departamento de Ica, Perú Ocucaje Departamento de Ica…" at bounding box center [291, 128] width 583 height 258
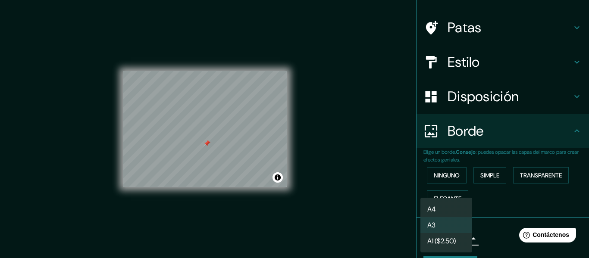
click at [446, 207] on li "A4" at bounding box center [447, 210] width 52 height 16
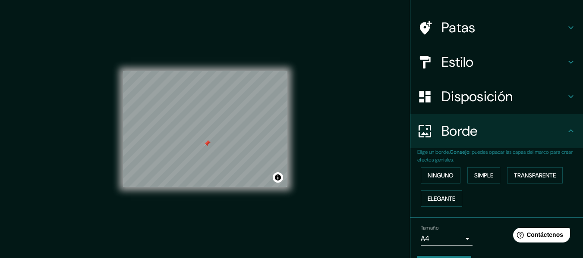
click at [362, 188] on div "Mappin Ubicación Ocucaje, Departamento de Ica, Perú Ocucaje Departamento de Ica…" at bounding box center [291, 136] width 583 height 274
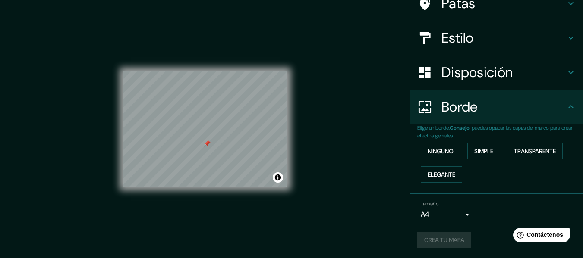
scroll to position [16, 0]
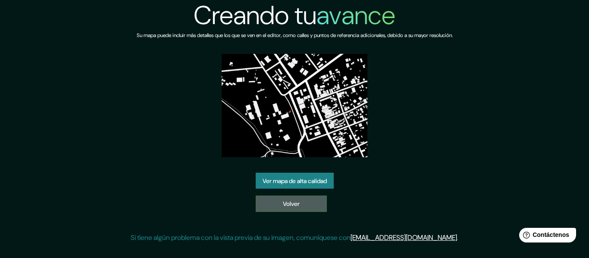
click at [315, 205] on link "Volver" at bounding box center [291, 204] width 71 height 16
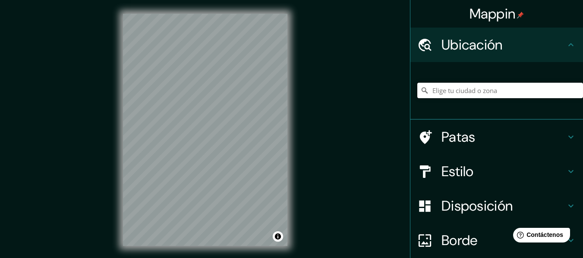
click at [452, 96] on input "Elige tu ciudad o zona" at bounding box center [500, 91] width 166 height 16
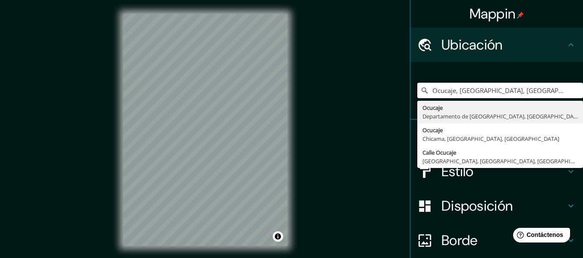
type input "Ocucaje, [GEOGRAPHIC_DATA], [GEOGRAPHIC_DATA]"
click at [446, 187] on div "Estilo" at bounding box center [496, 171] width 173 height 35
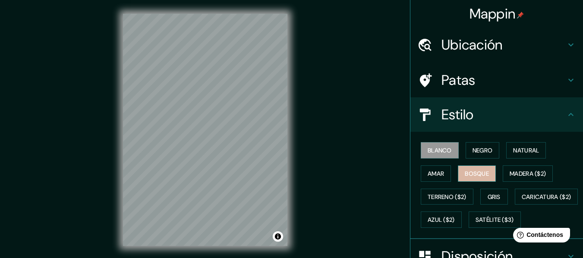
click at [470, 176] on font "Bosque" at bounding box center [477, 174] width 24 height 8
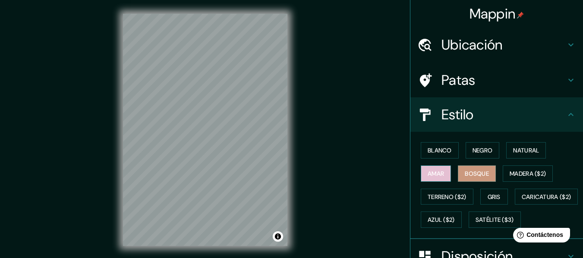
click at [429, 172] on font "Amar" at bounding box center [436, 174] width 16 height 8
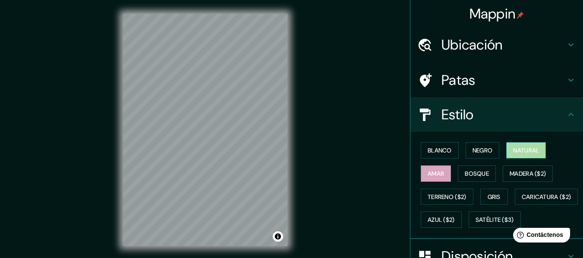
click at [515, 153] on font "Natural" at bounding box center [526, 151] width 26 height 8
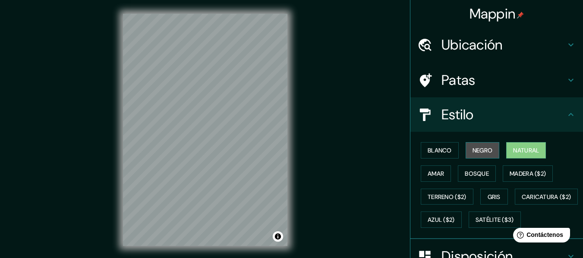
click at [466, 147] on button "Negro" at bounding box center [483, 150] width 34 height 16
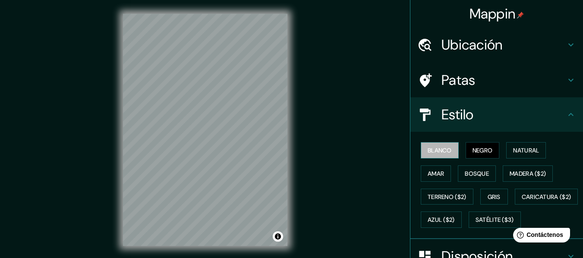
click at [428, 153] on font "Blanco" at bounding box center [440, 151] width 24 height 8
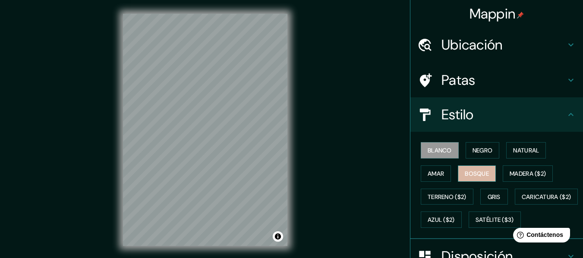
click at [465, 174] on font "Bosque" at bounding box center [477, 174] width 24 height 8
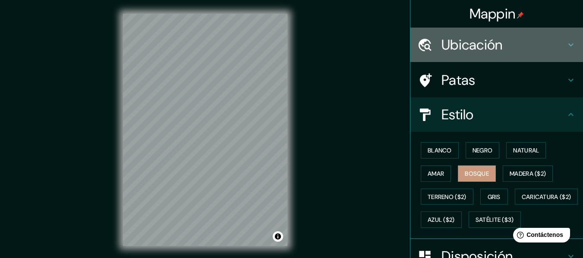
click at [510, 60] on div "Ubicación" at bounding box center [496, 45] width 173 height 35
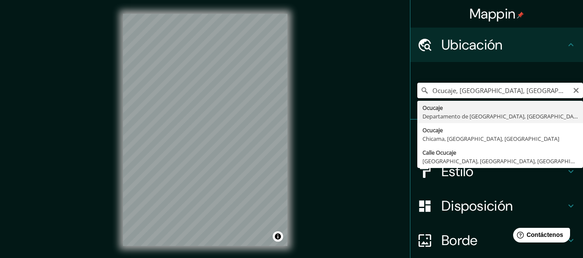
click at [493, 87] on input "Ocucaje, [GEOGRAPHIC_DATA], [GEOGRAPHIC_DATA]" at bounding box center [500, 91] width 166 height 16
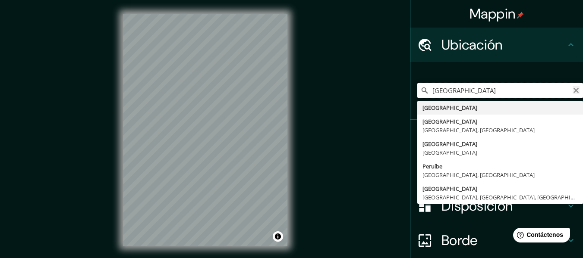
type input "[GEOGRAPHIC_DATA]"
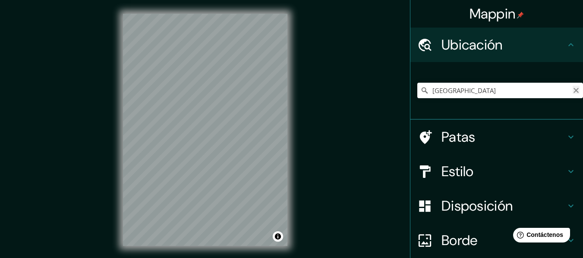
click at [573, 91] on icon "Claro" at bounding box center [576, 90] width 7 height 7
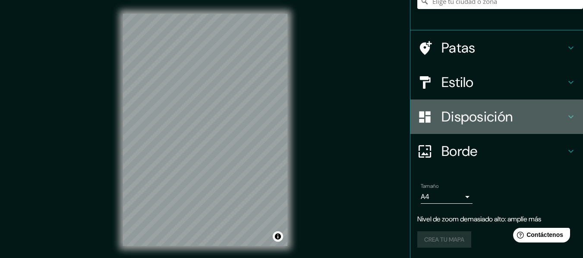
click at [476, 117] on font "Disposición" at bounding box center [476, 117] width 71 height 18
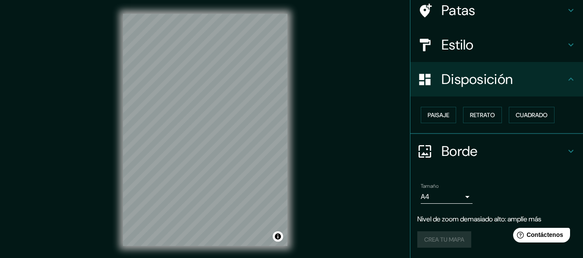
scroll to position [65, 0]
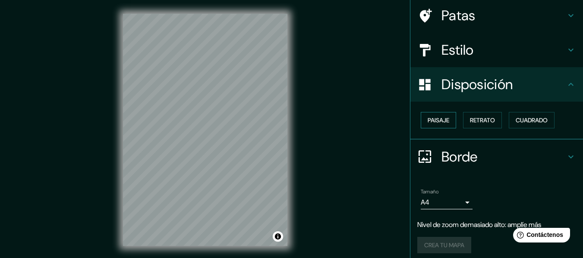
click at [438, 120] on font "Paisaje" at bounding box center [439, 121] width 22 height 8
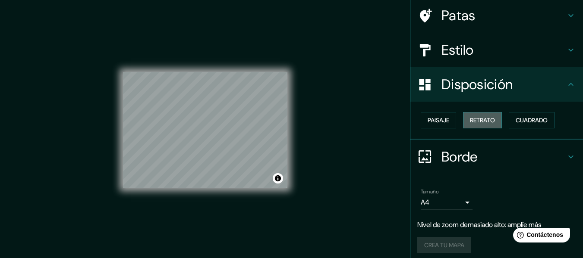
click at [472, 126] on font "Retrato" at bounding box center [482, 120] width 25 height 11
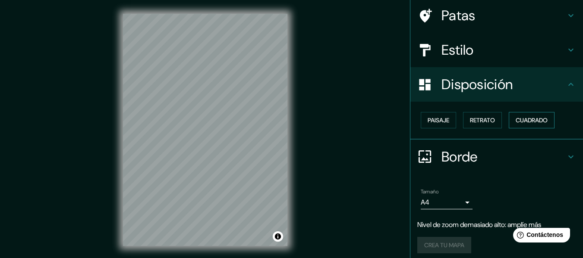
click at [526, 126] on font "Cuadrado" at bounding box center [532, 120] width 32 height 11
